Goal: Navigation & Orientation: Find specific page/section

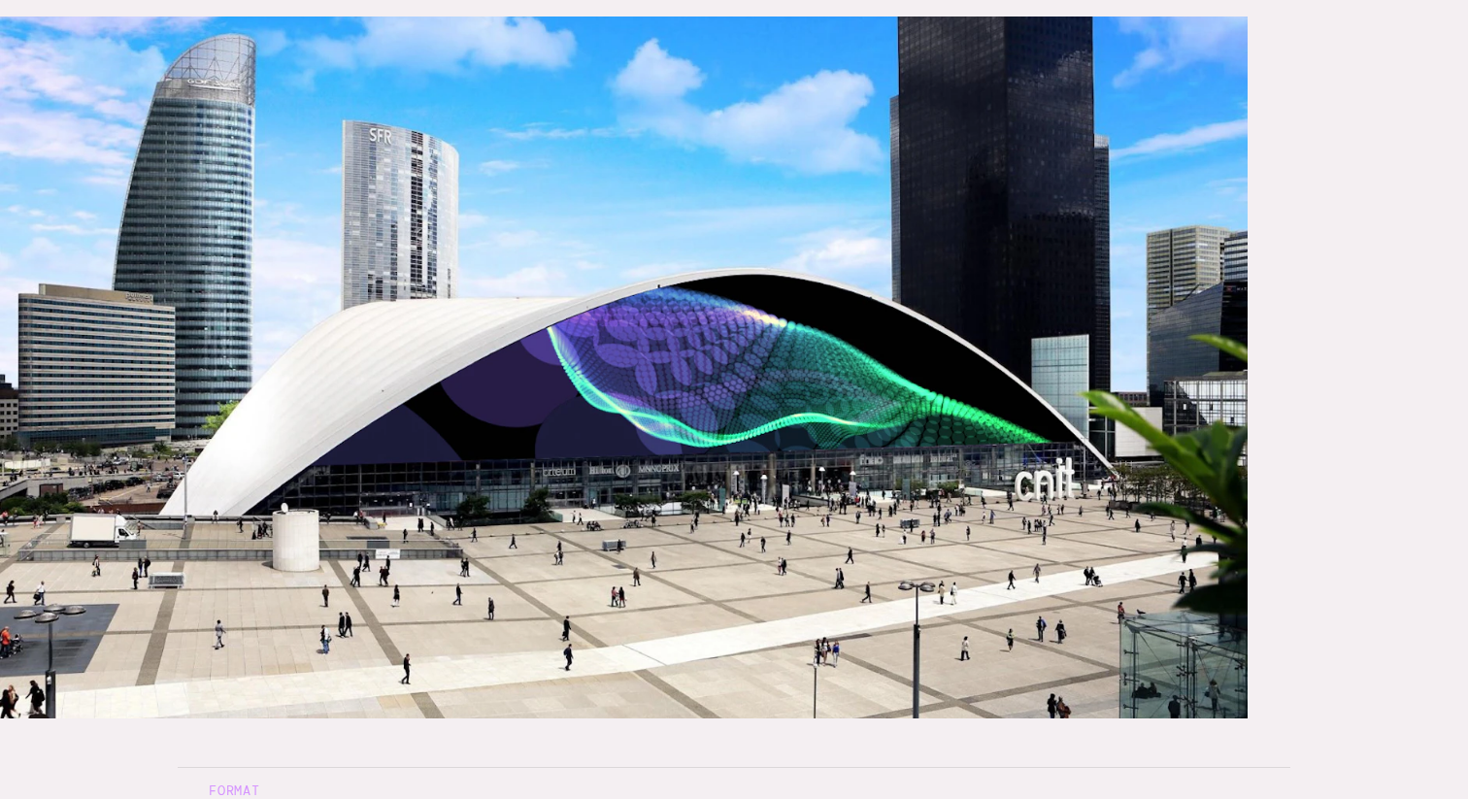
scroll to position [387, 0]
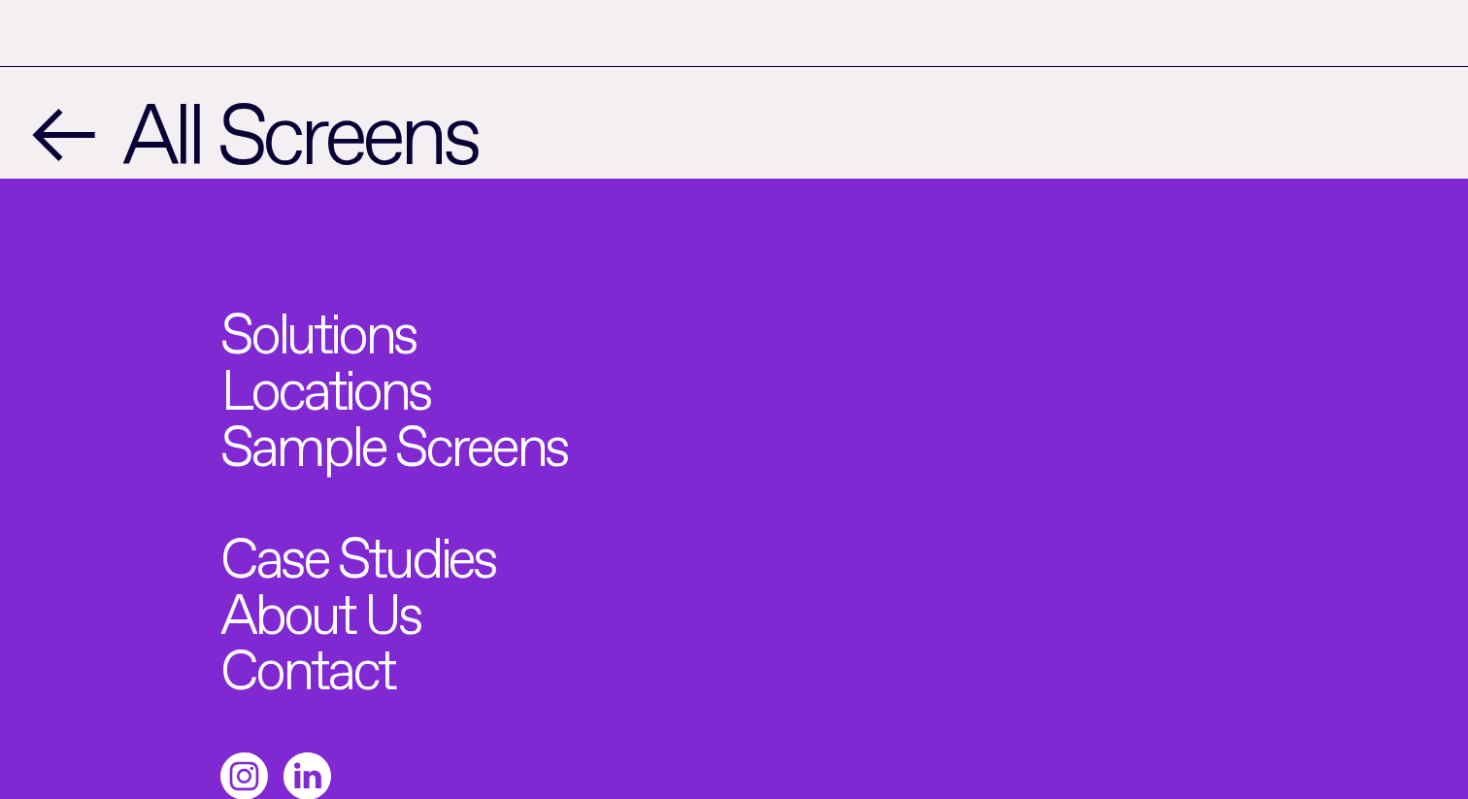
scroll to position [2194, 0]
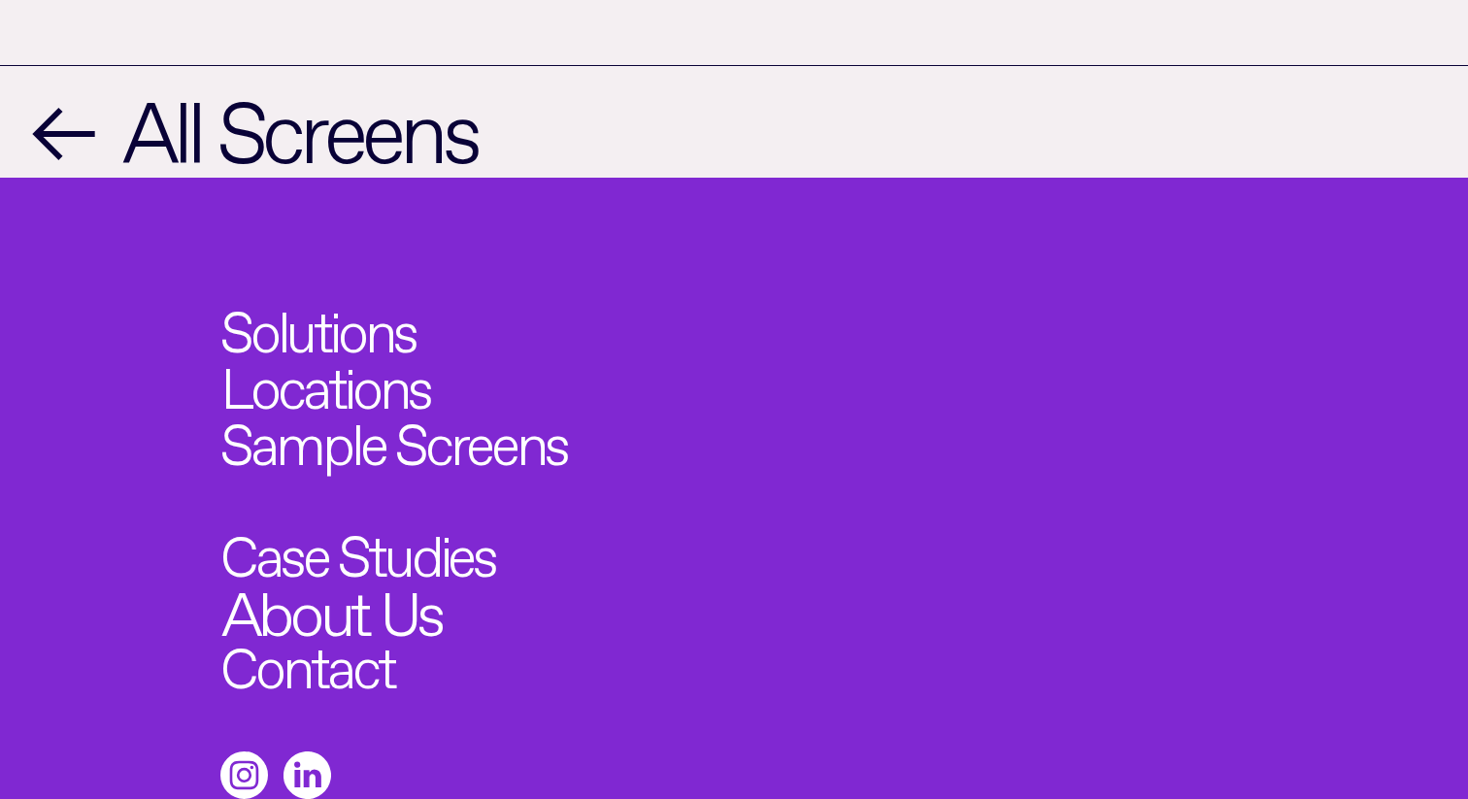
click at [376, 575] on link "About Us" at bounding box center [330, 605] width 219 height 61
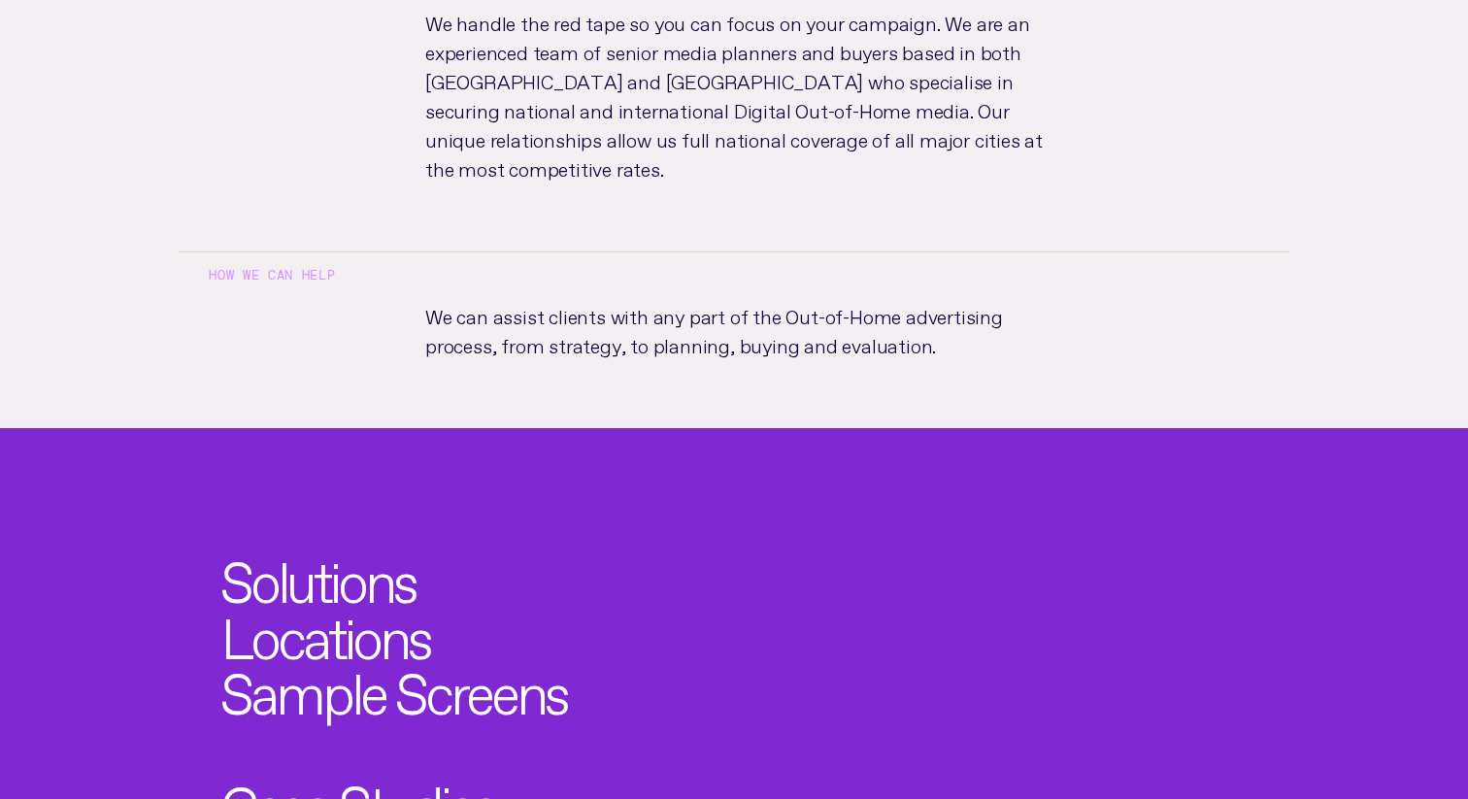
scroll to position [842, 0]
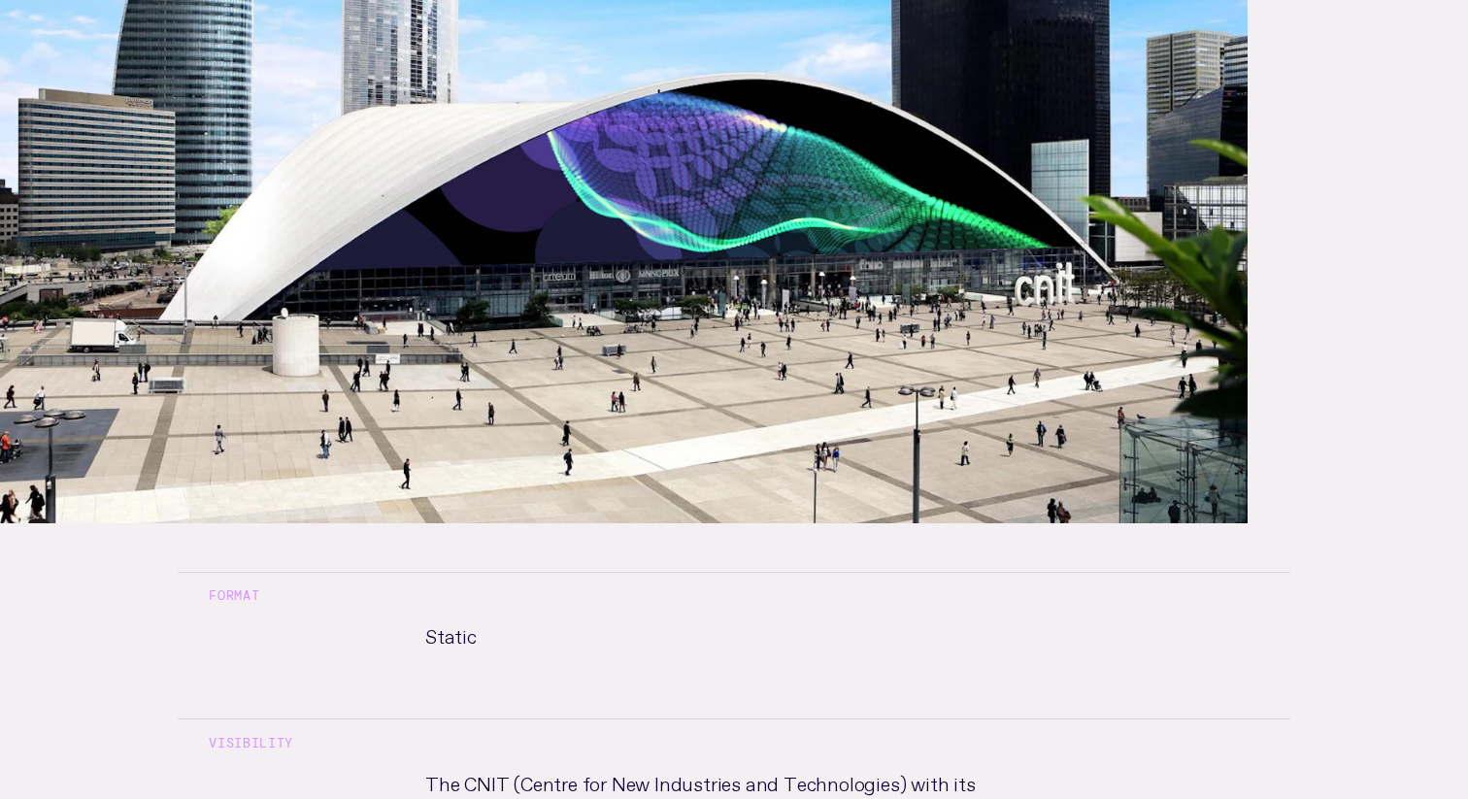
scroll to position [583, 0]
